Goal: Find specific page/section: Find specific page/section

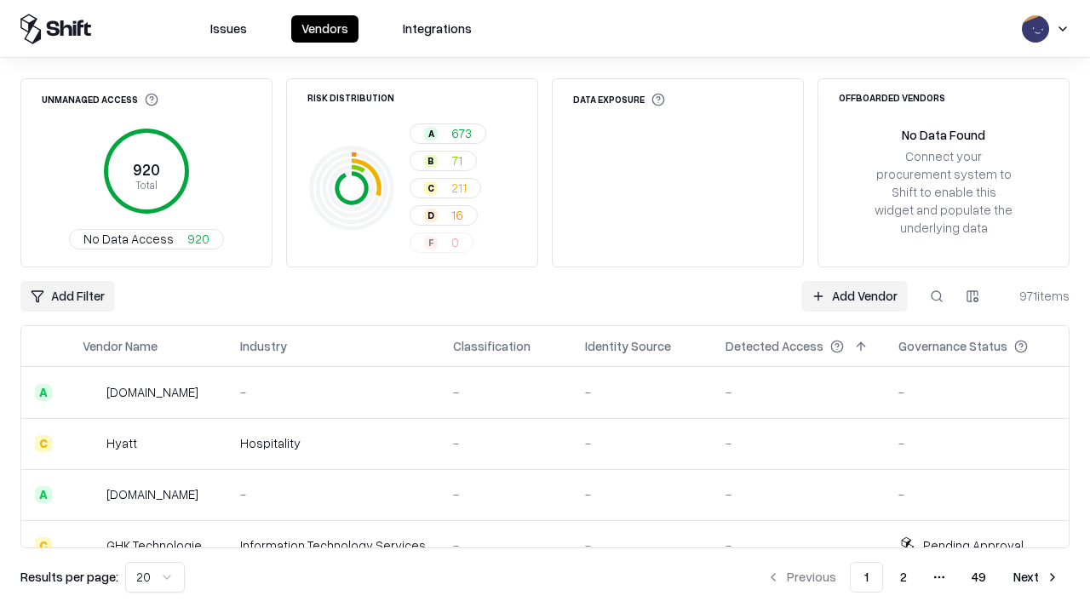
click at [545, 306] on div "Add Filter Add Vendor 971 items" at bounding box center [544, 296] width 1049 height 31
click at [67, 296] on html "Issues Vendors Integrations Unmanaged Access 920 Total No Data Access 920 Risk …" at bounding box center [545, 306] width 1090 height 613
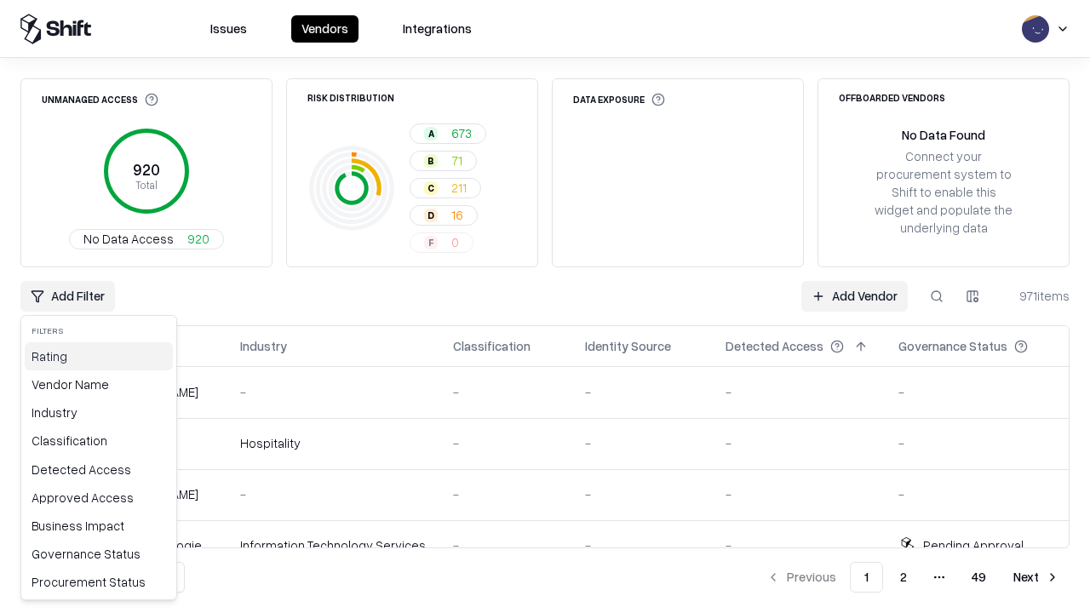
click at [99, 356] on div "Rating" at bounding box center [99, 356] width 148 height 28
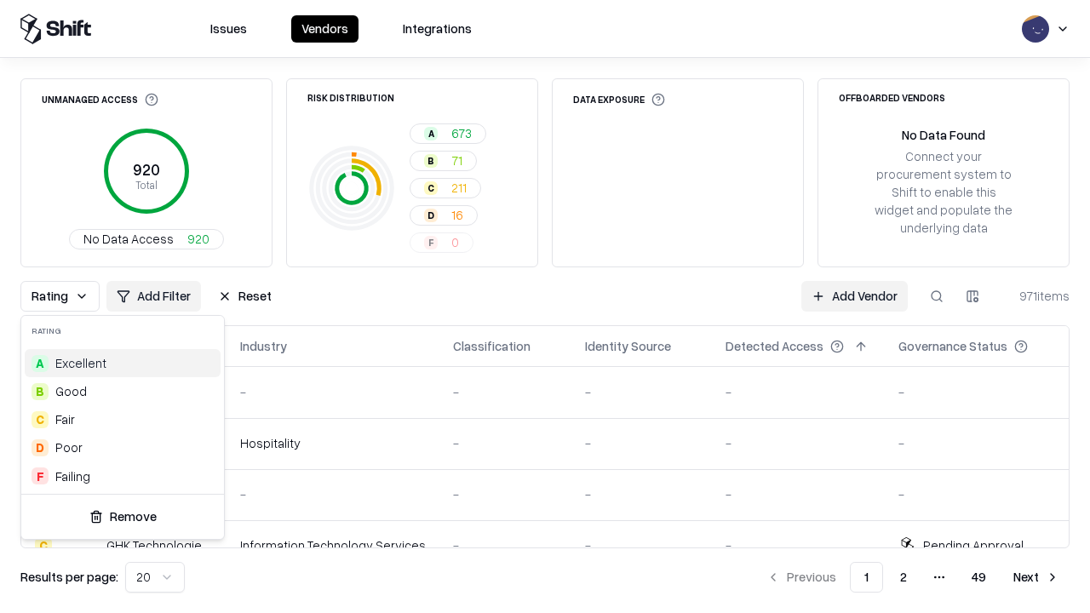
click at [545, 306] on html "Issues Vendors Integrations Unmanaged Access 920 Total No Data Access 920 Risk …" at bounding box center [545, 306] width 1090 height 613
click at [545, 306] on div "Rating Add Filter Reset Add Vendor 971 items" at bounding box center [544, 296] width 1049 height 31
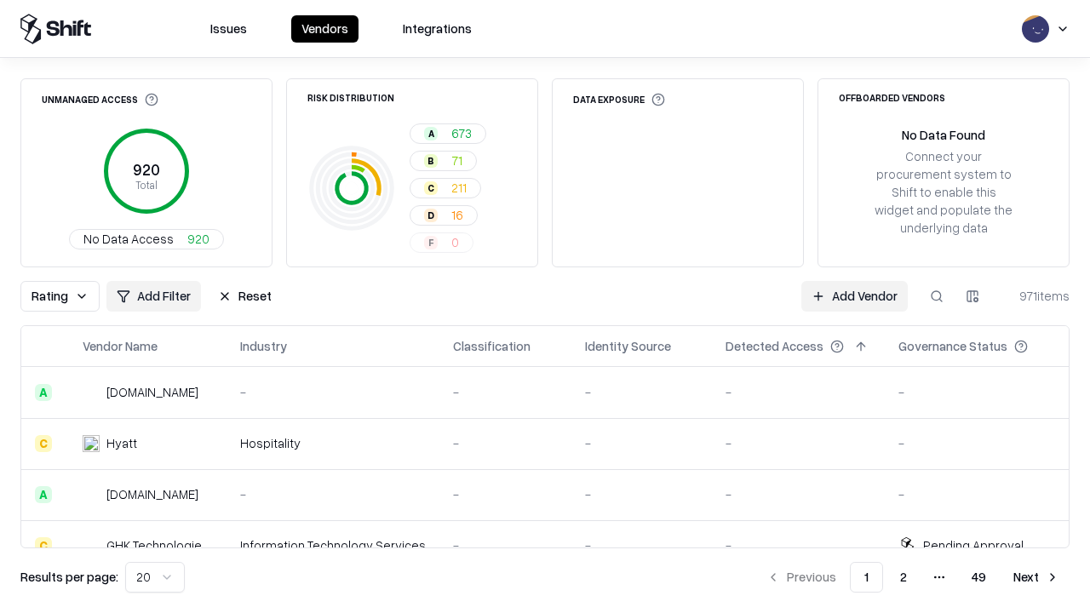
click at [244, 296] on button "Reset" at bounding box center [245, 296] width 74 height 31
click at [545, 306] on div "Add Filter Add Vendor 971 items" at bounding box center [544, 296] width 1049 height 31
click at [67, 296] on html "Issues Vendors Integrations Unmanaged Access 920 Total No Data Access 920 Risk …" at bounding box center [545, 306] width 1090 height 613
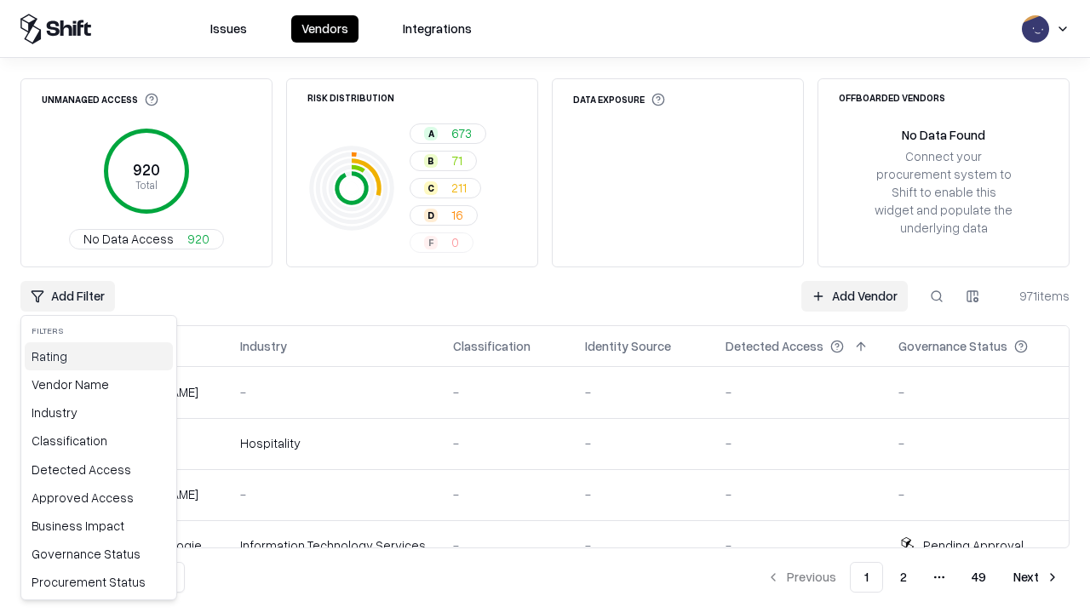
click at [99, 356] on div "Rating" at bounding box center [99, 356] width 148 height 28
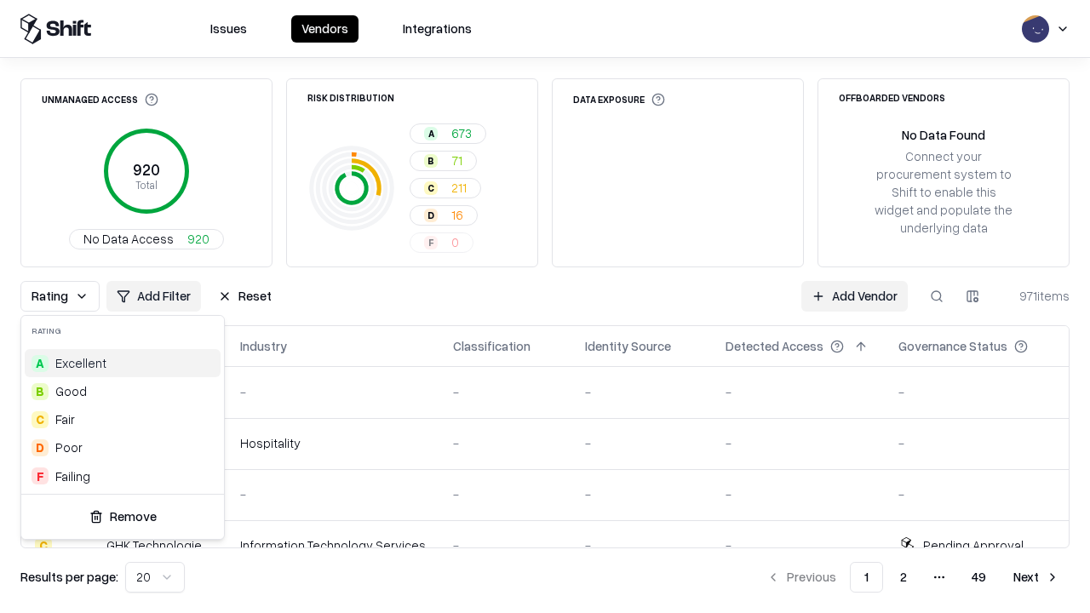
click at [123, 391] on div "B Good" at bounding box center [123, 391] width 196 height 28
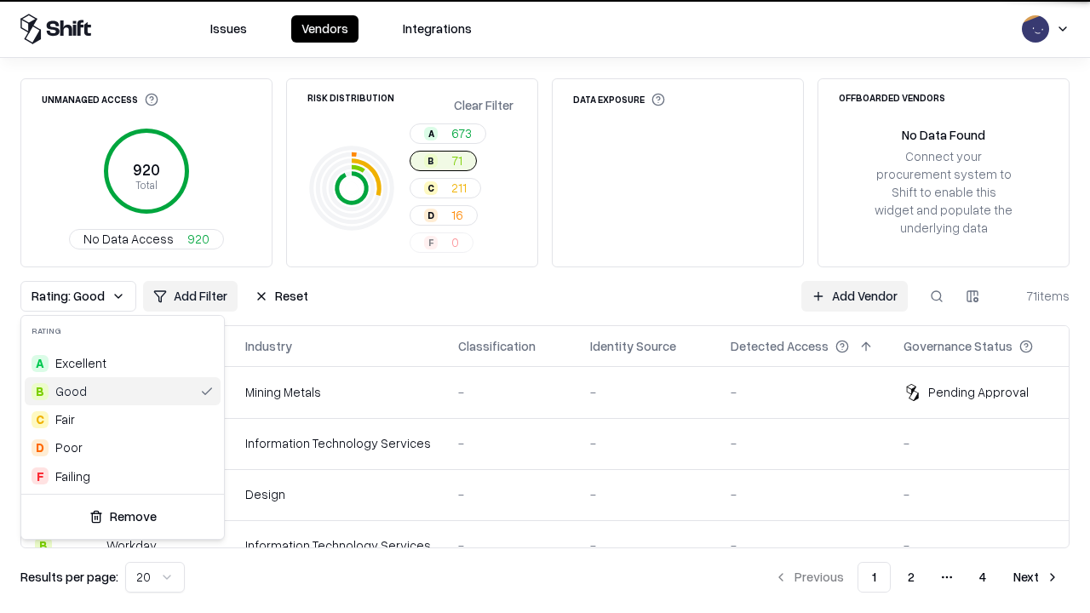
click at [545, 306] on html "Issues Vendors Integrations Unmanaged Access 920 Total No Data Access 920 Risk …" at bounding box center [545, 306] width 1090 height 613
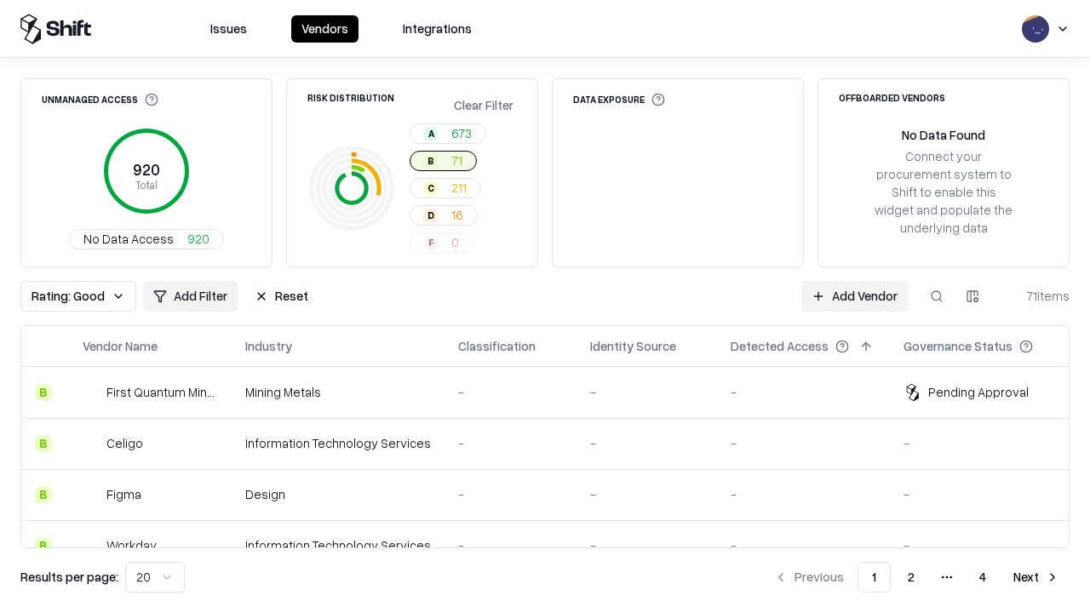
click at [545, 306] on div "Rating: Good Add Filter Reset Add Vendor 71 items" at bounding box center [544, 296] width 1049 height 31
click at [281, 296] on button "Reset" at bounding box center [281, 296] width 74 height 31
click at [545, 306] on div "Add Filter Add Vendor 71 items" at bounding box center [544, 296] width 1049 height 31
click at [67, 296] on html "Issues Vendors Integrations Unmanaged Access 920 Total No Data Access 920 Risk …" at bounding box center [545, 306] width 1090 height 613
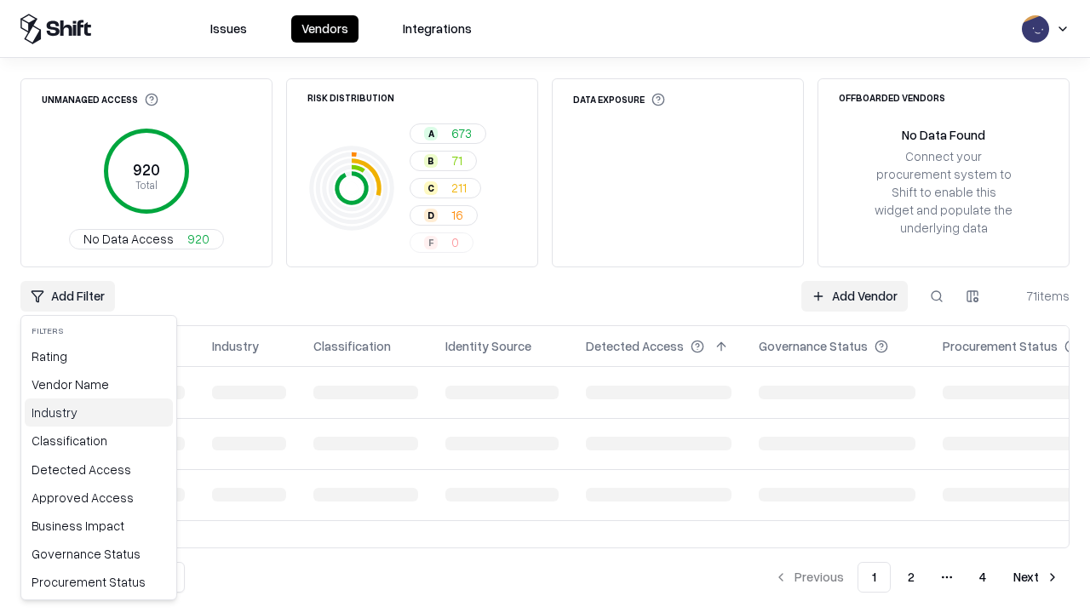
click at [99, 412] on div "Industry" at bounding box center [99, 412] width 148 height 28
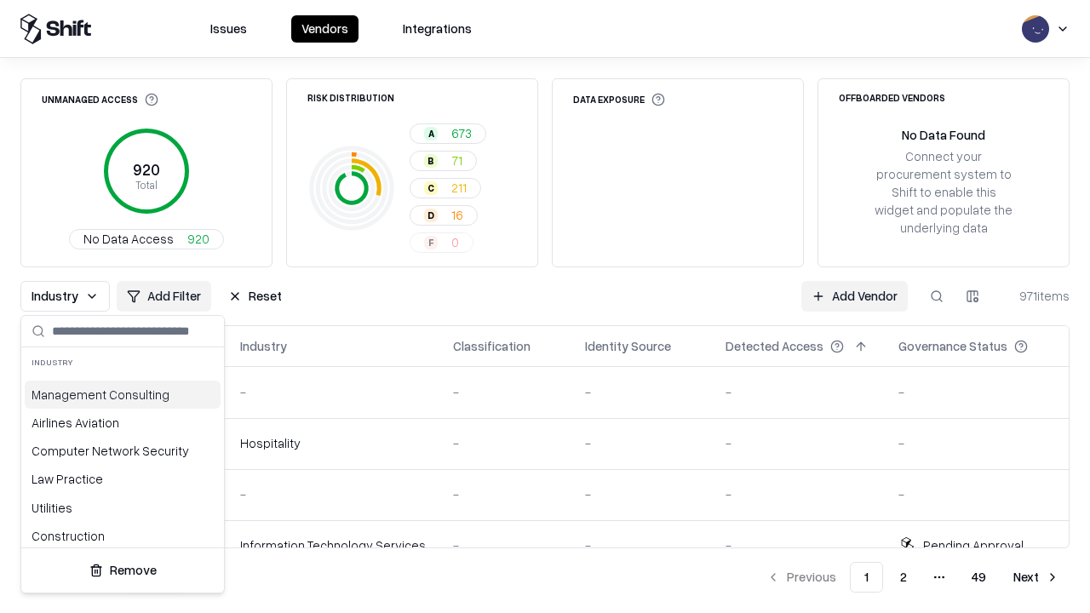
click at [545, 306] on html "Issues Vendors Integrations Unmanaged Access 920 Total No Data Access 920 Risk …" at bounding box center [545, 306] width 1090 height 613
click at [545, 306] on div "Industry Add Filter Reset Add Vendor 971 items" at bounding box center [544, 296] width 1049 height 31
click at [255, 296] on button "Reset" at bounding box center [255, 296] width 74 height 31
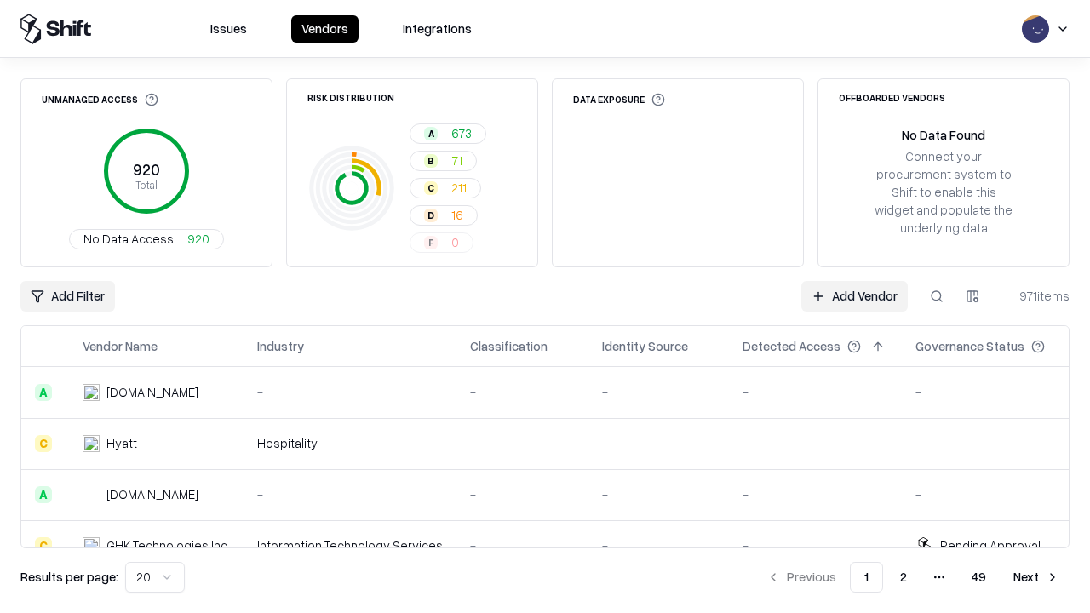
click at [545, 306] on div "Add Filter Add Vendor 971 items" at bounding box center [544, 296] width 1049 height 31
click at [67, 296] on html "Issues Vendors Integrations Unmanaged Access 920 Total No Data Access 920 Risk …" at bounding box center [545, 306] width 1090 height 613
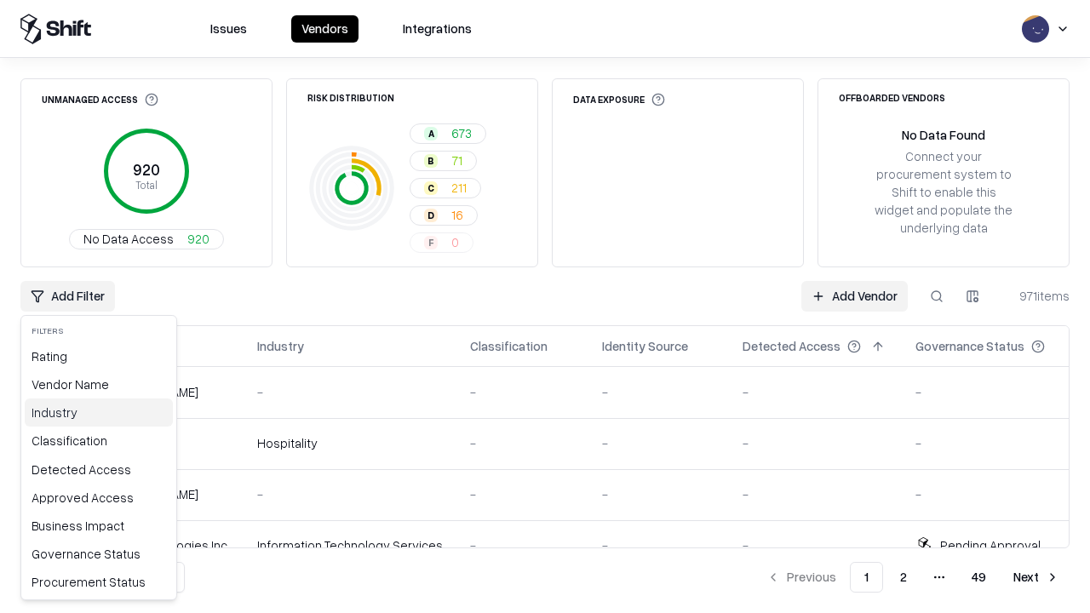
click at [99, 412] on div "Industry" at bounding box center [99, 412] width 148 height 28
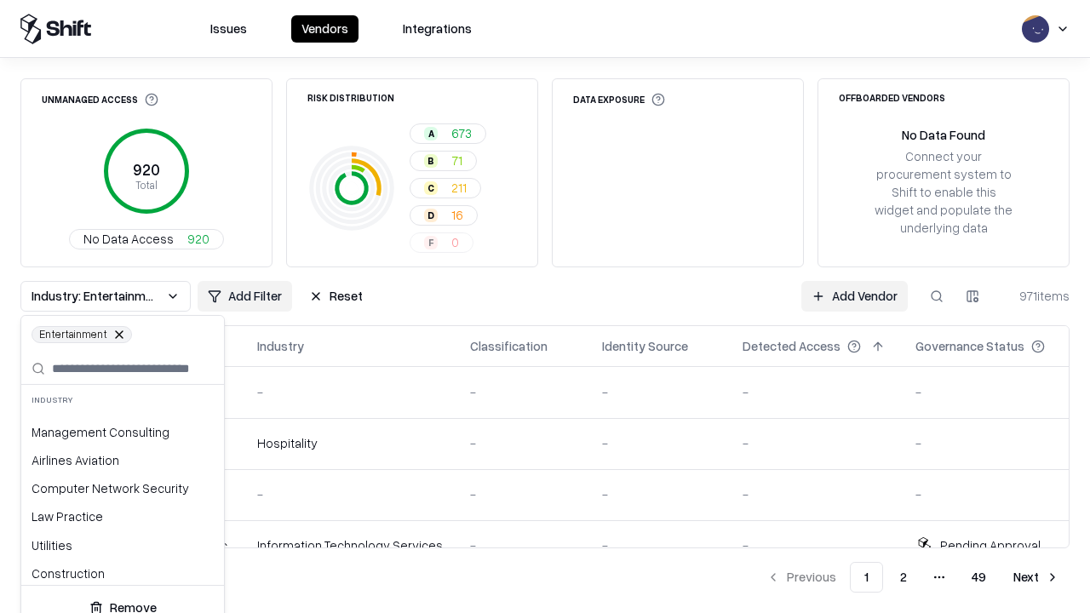
scroll to position [402, 0]
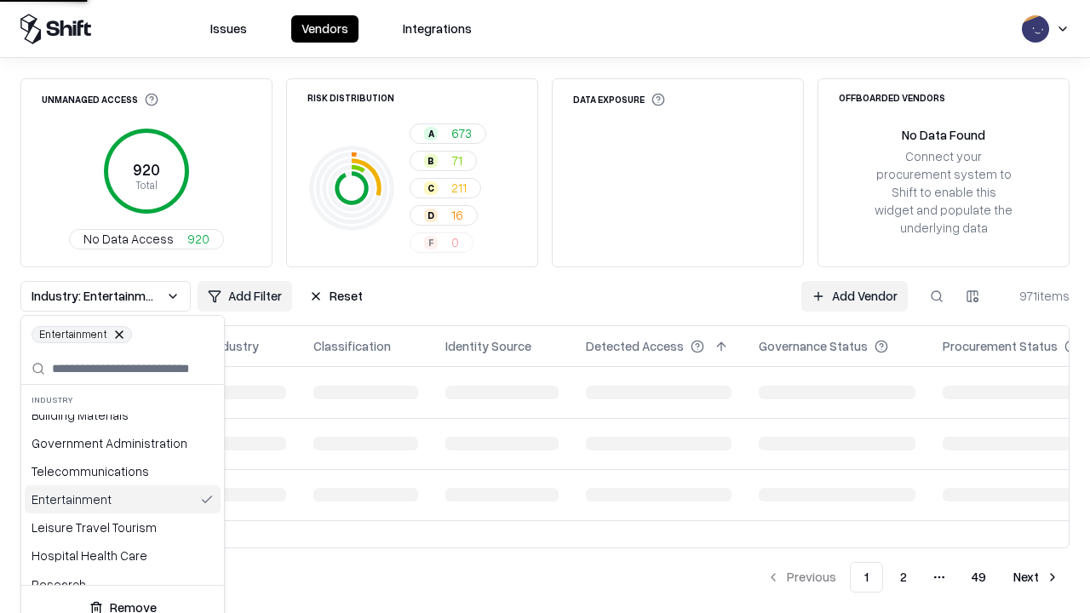
click at [545, 306] on html "Issues Vendors Integrations Unmanaged Access 920 Total No Data Access 920 Risk …" at bounding box center [545, 306] width 1090 height 613
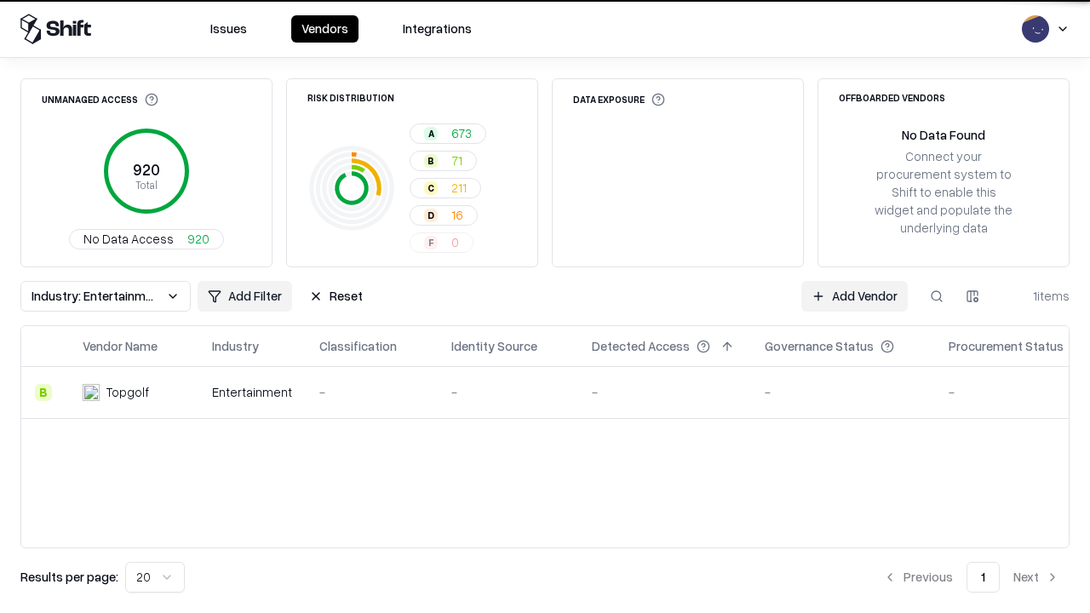
click at [545, 306] on div "Industry: Entertainment Add Filter Reset Add Vendor 1 items" at bounding box center [544, 296] width 1049 height 31
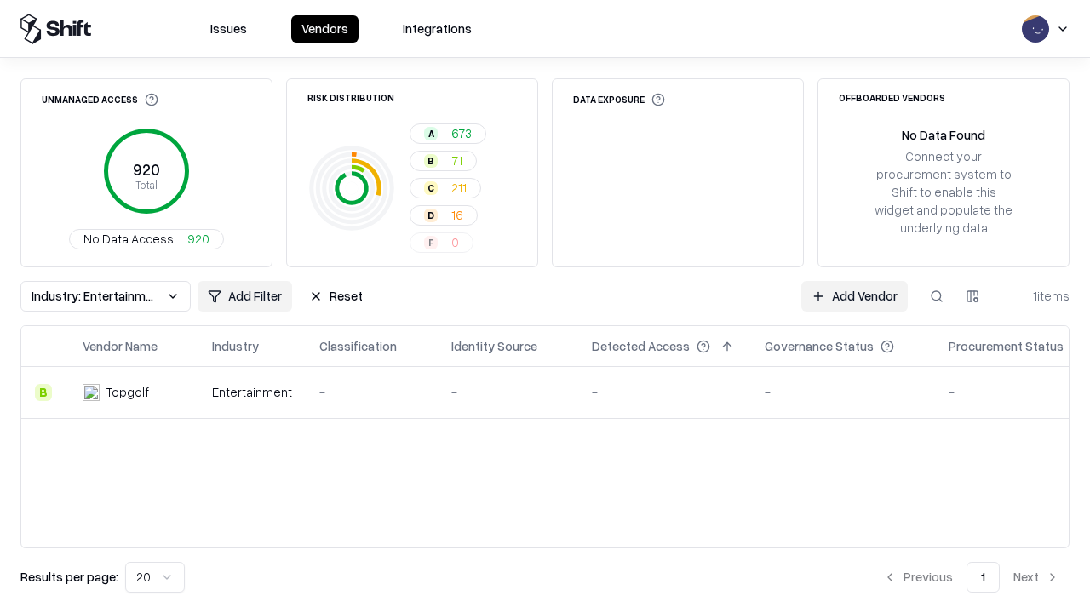
click at [335, 296] on button "Reset" at bounding box center [336, 296] width 74 height 31
click at [545, 306] on div "Add Filter Add Vendor 1 items" at bounding box center [544, 296] width 1049 height 31
click at [67, 296] on html "Issues Vendors Integrations Unmanaged Access 920 Total No Data Access 920 Risk …" at bounding box center [545, 306] width 1090 height 613
